Goal: Navigation & Orientation: Find specific page/section

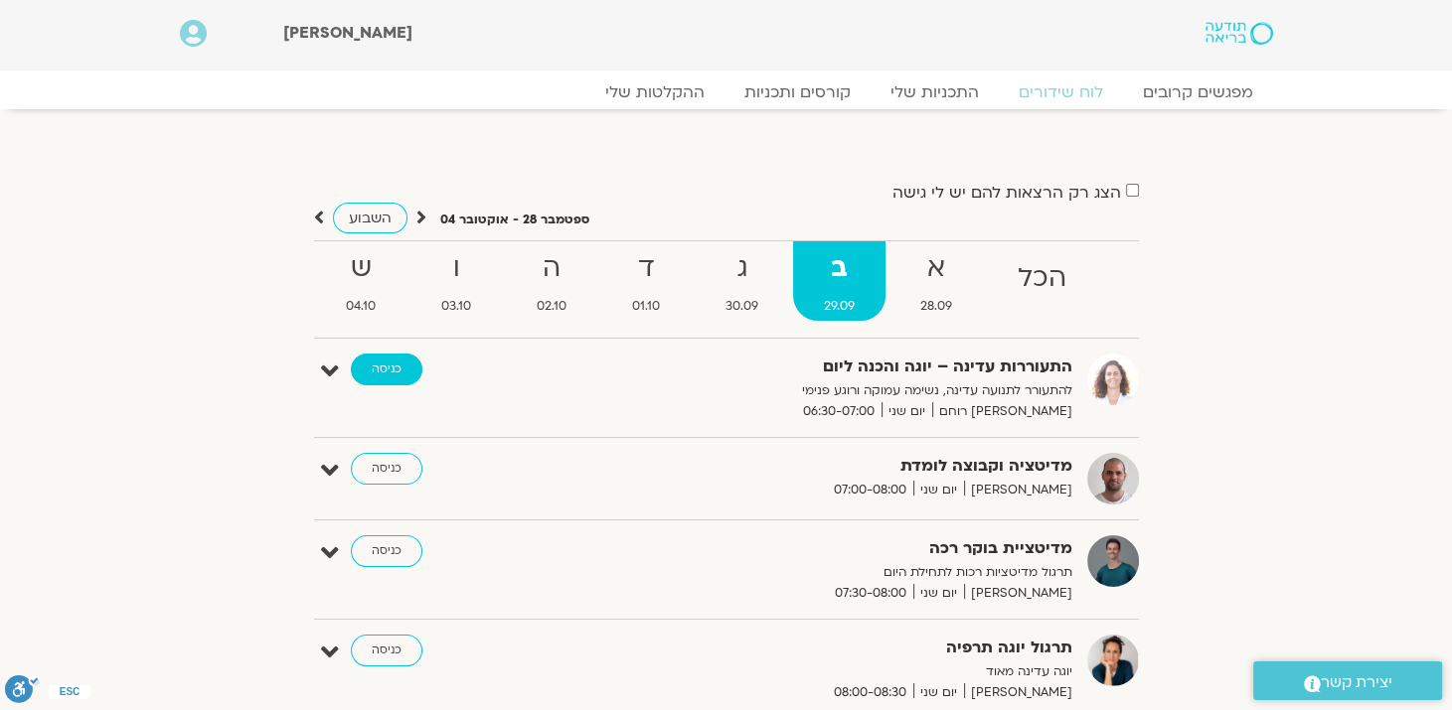
click at [394, 375] on link "כניסה" at bounding box center [387, 370] width 72 height 32
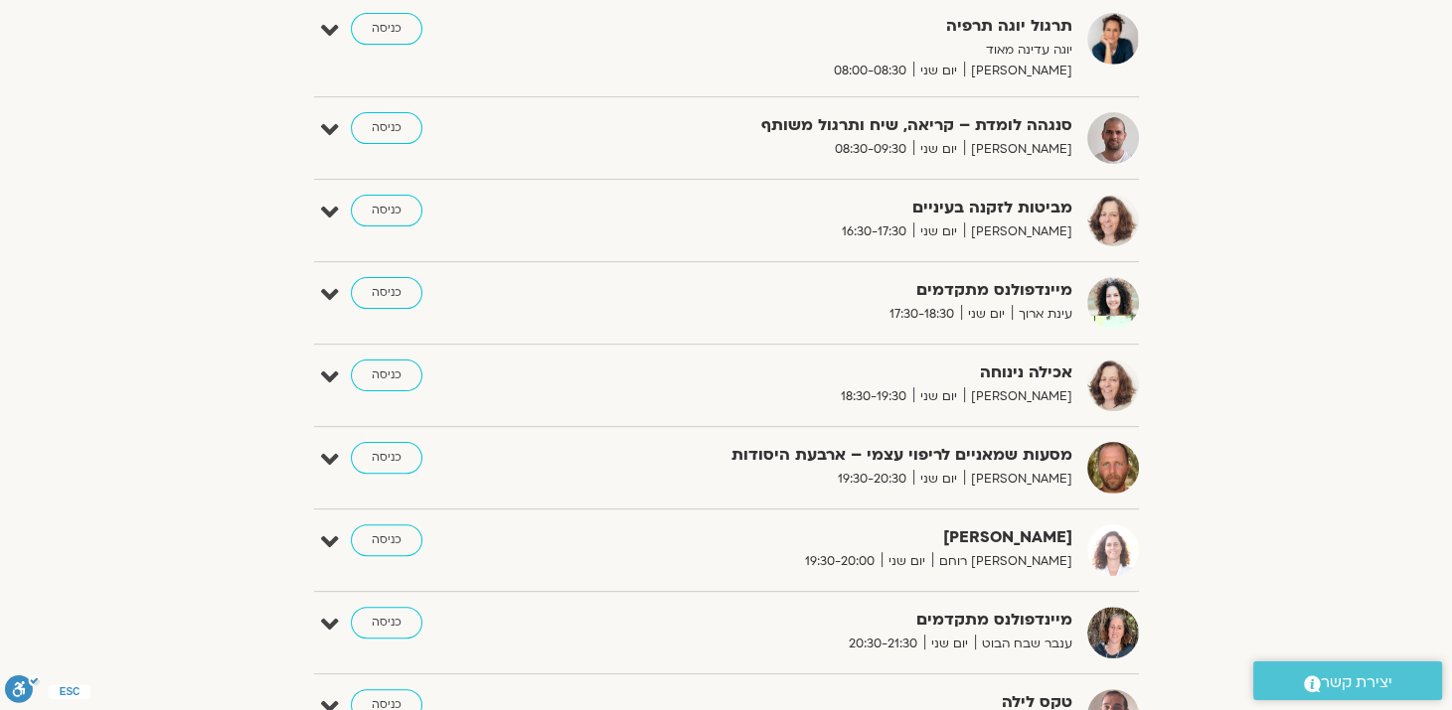
scroll to position [745, 0]
